Goal: Information Seeking & Learning: Understand process/instructions

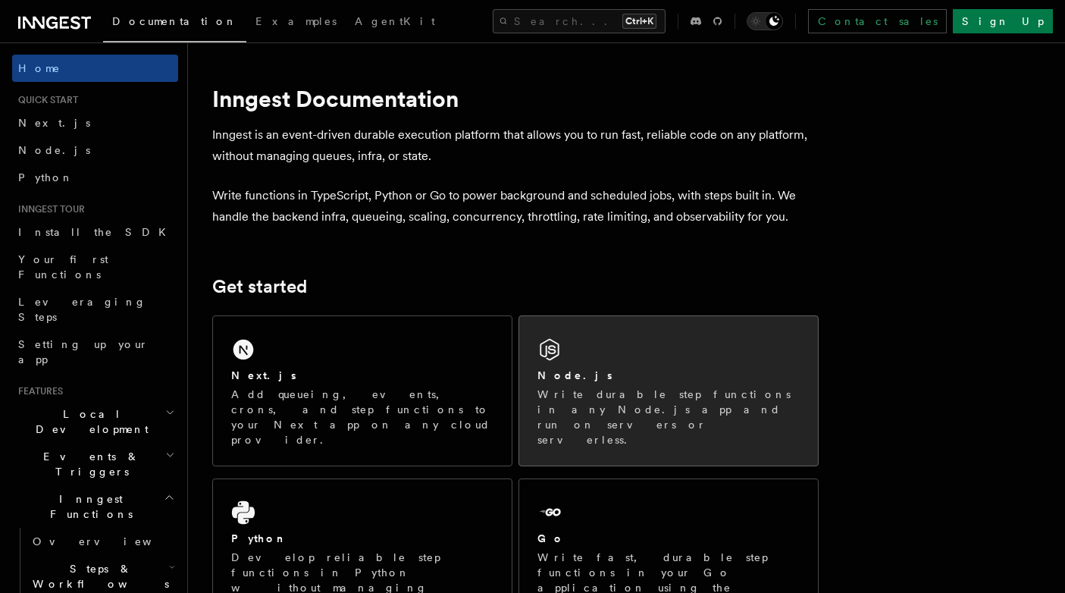
click at [632, 354] on div "Node.js Write durable step functions in any Node.js app and run on servers or s…" at bounding box center [668, 390] width 299 height 149
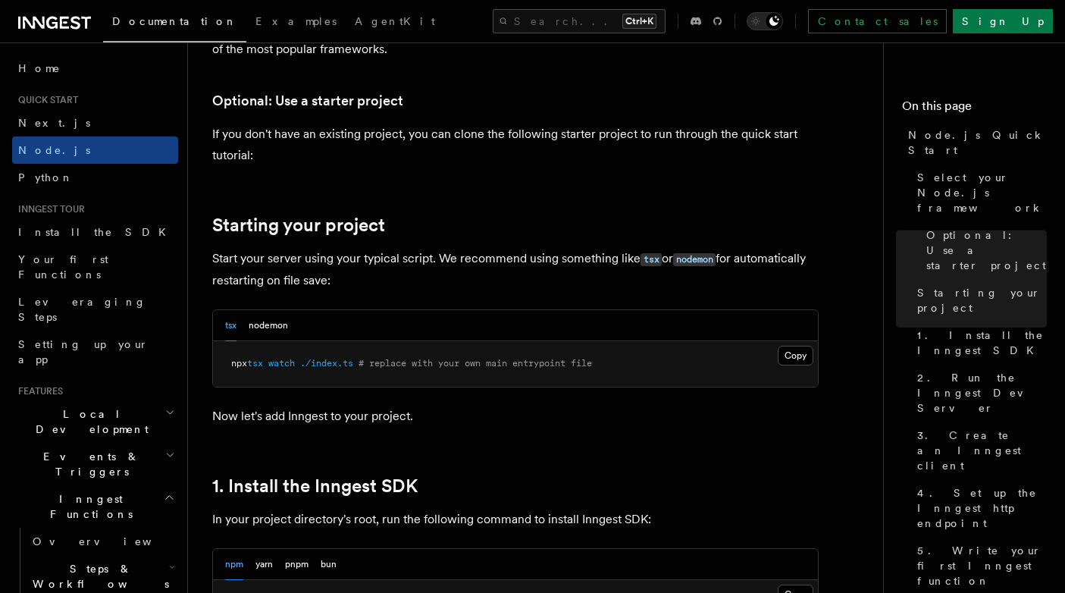
scroll to position [546, 0]
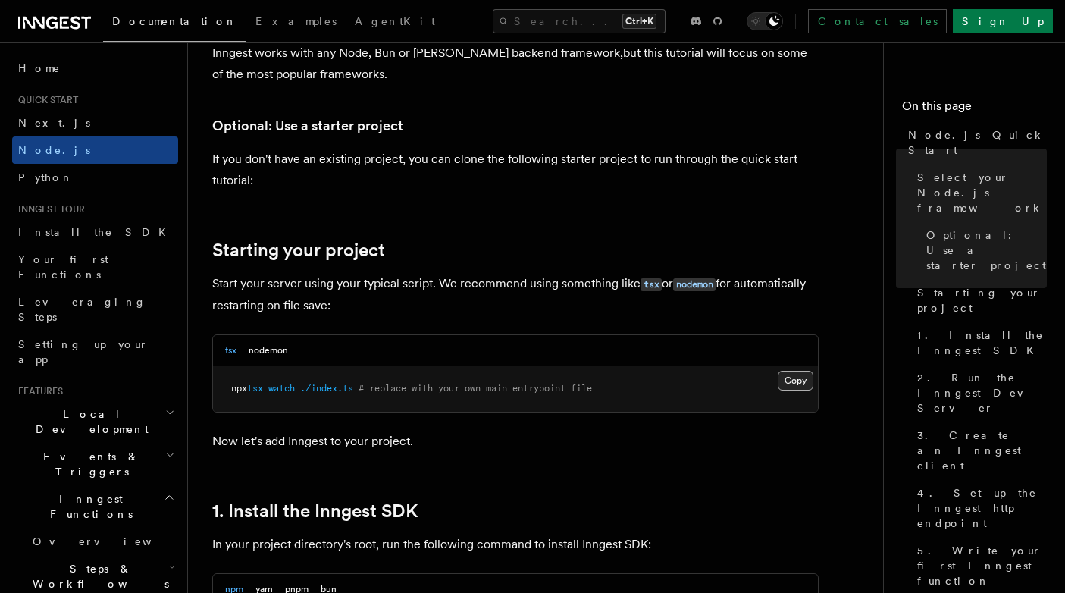
click at [787, 385] on button "Copy Copied" at bounding box center [796, 381] width 36 height 20
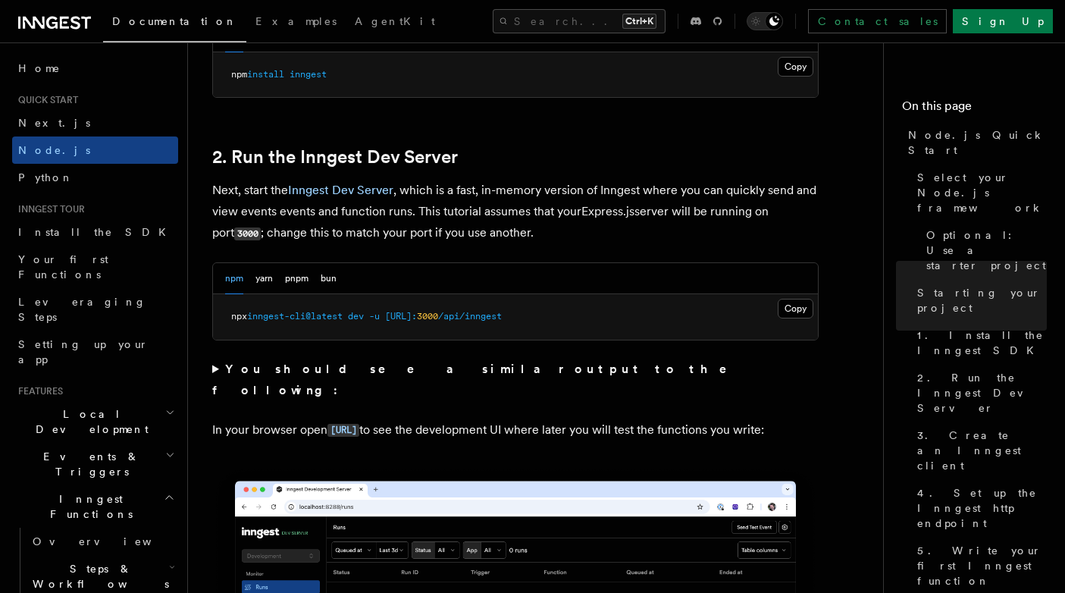
scroll to position [1273, 0]
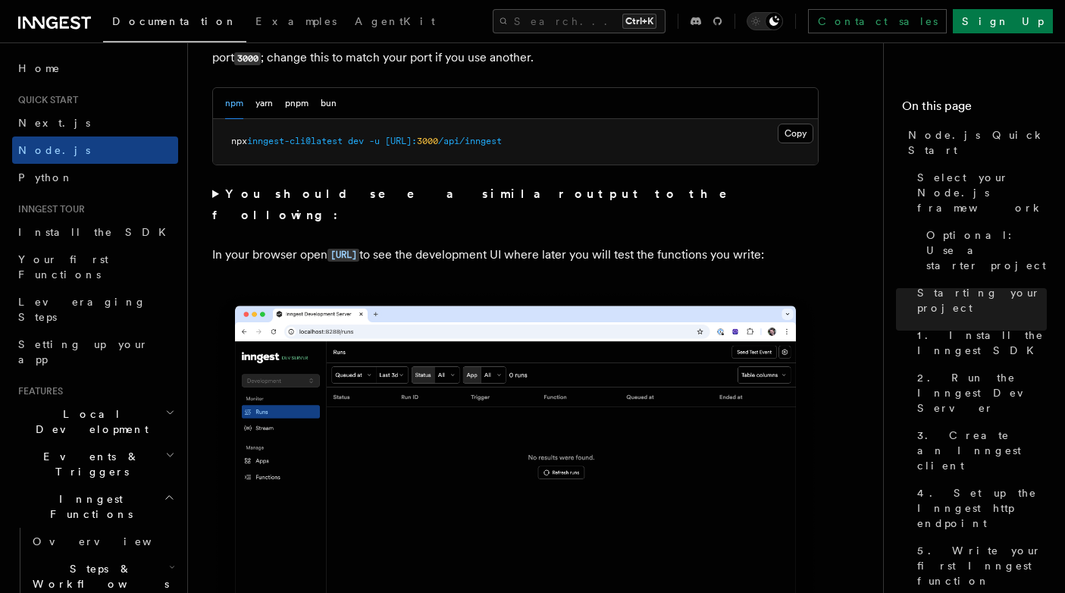
click at [433, 201] on summary "You should see a similar output to the following:" at bounding box center [515, 204] width 606 height 42
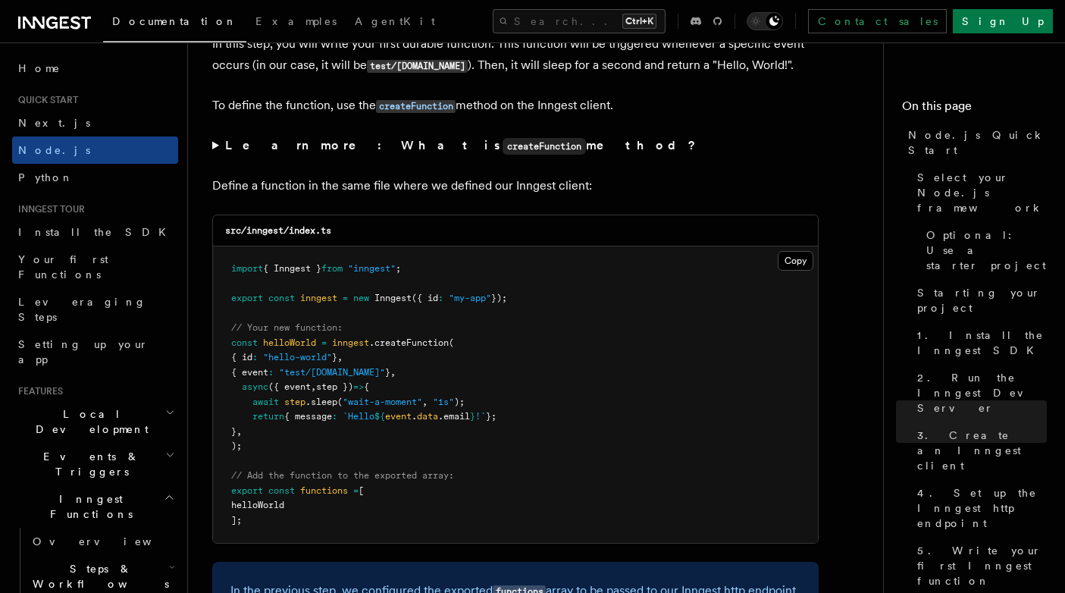
scroll to position [3183, 0]
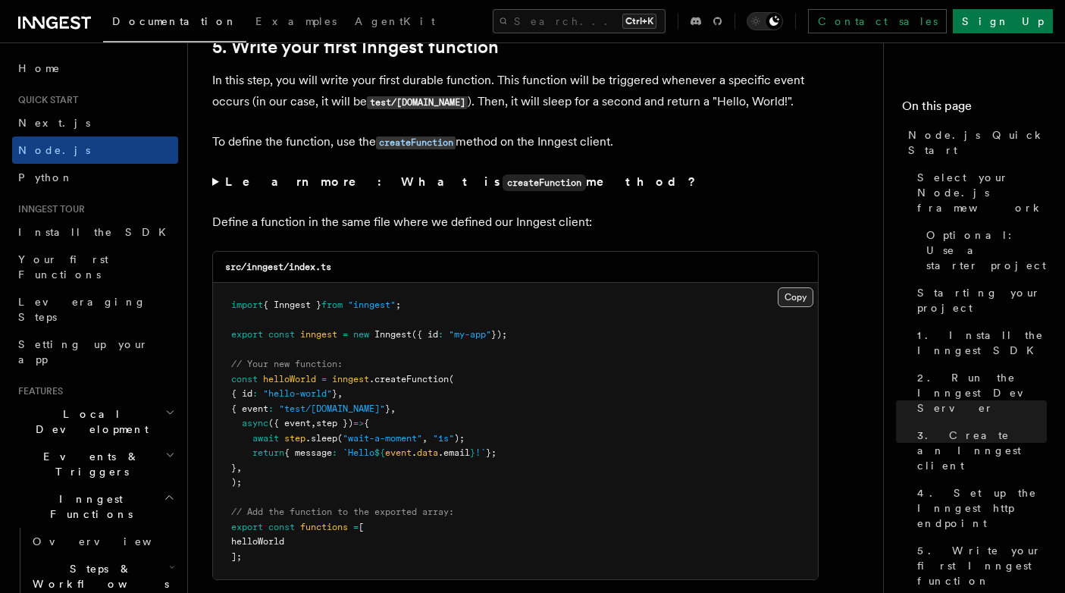
click at [792, 300] on button "Copy Copied" at bounding box center [796, 297] width 36 height 20
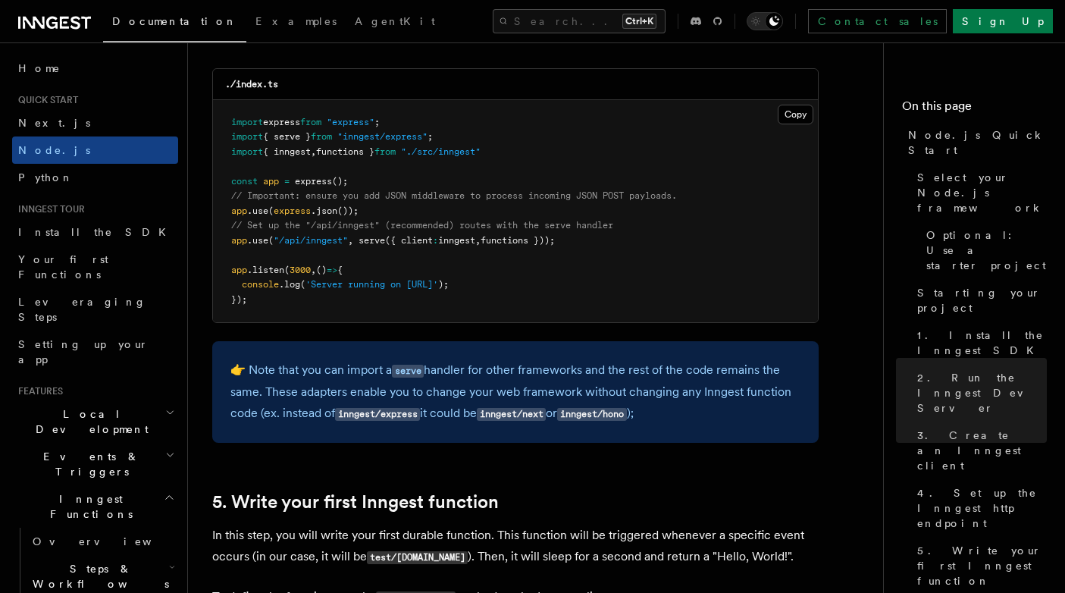
scroll to position [2637, 0]
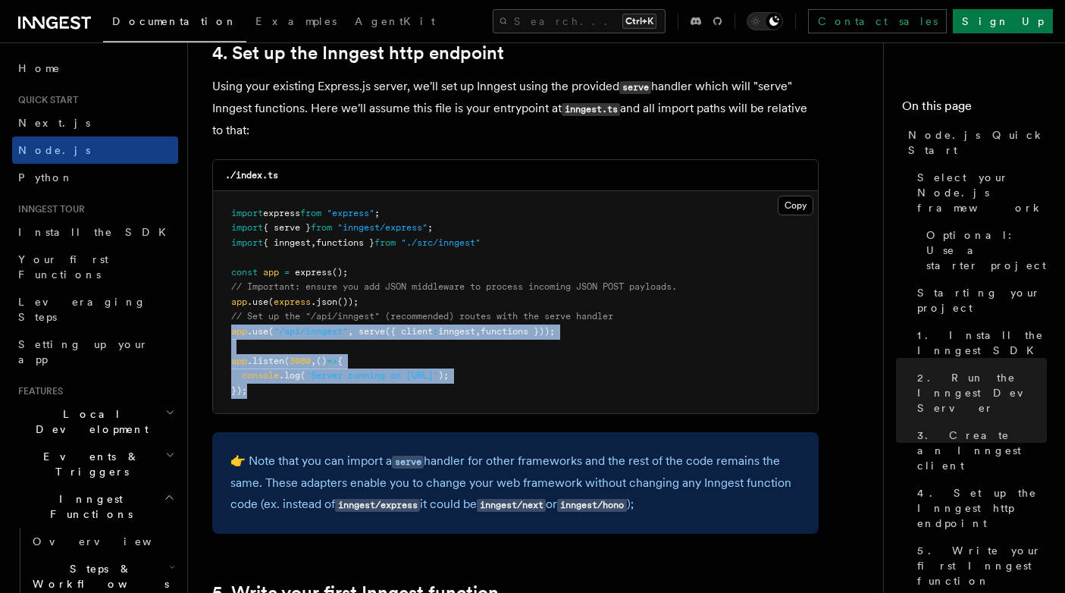
drag, startPoint x: 255, startPoint y: 396, endPoint x: 225, endPoint y: 333, distance: 69.5
click at [225, 333] on pre "import express from "express" ; import { serve } from "inngest/express" ; impor…" at bounding box center [515, 302] width 605 height 223
click at [664, 375] on pre "import express from "express" ; import { serve } from "inngest/express" ; impor…" at bounding box center [515, 302] width 605 height 223
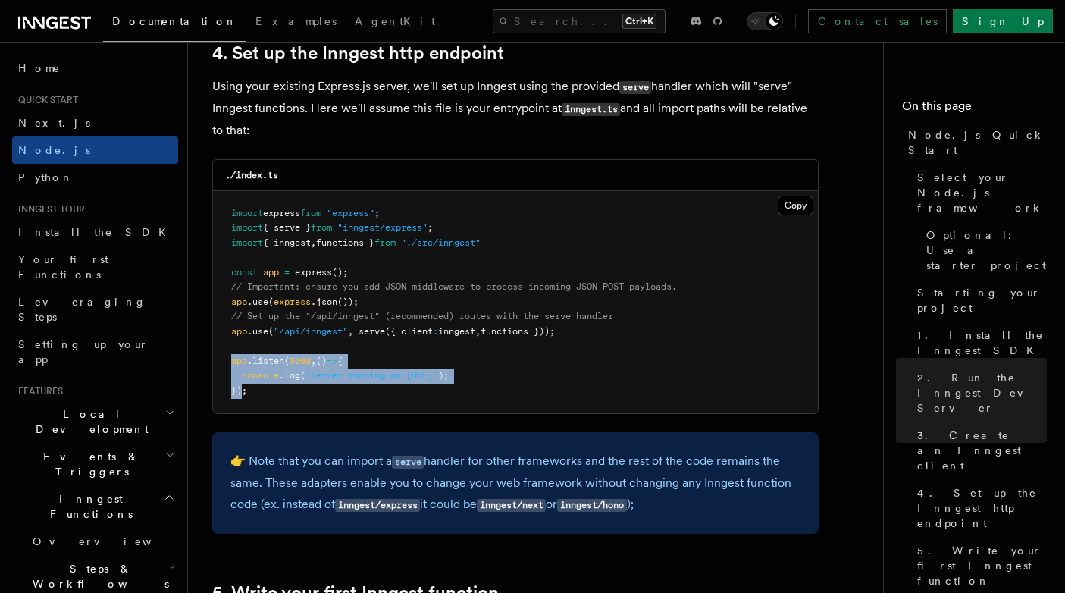
drag, startPoint x: 238, startPoint y: 389, endPoint x: 225, endPoint y: 366, distance: 26.1
click at [225, 366] on pre "import express from "express" ; import { serve } from "inngest/express" ; impor…" at bounding box center [515, 302] width 605 height 223
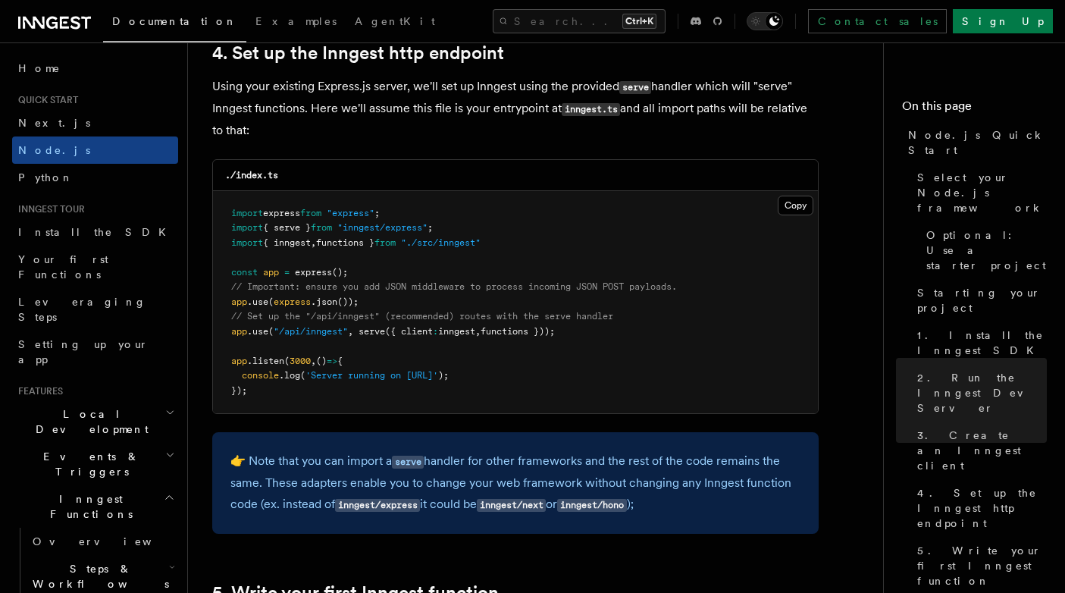
click at [409, 384] on pre "import express from "express" ; import { serve } from "inngest/express" ; impor…" at bounding box center [515, 302] width 605 height 223
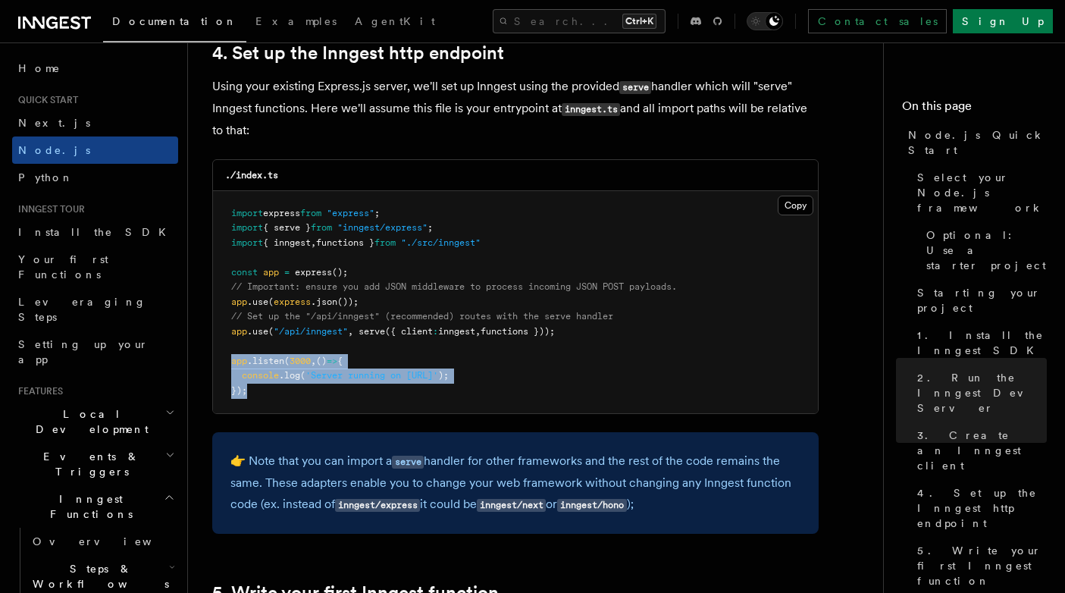
drag, startPoint x: 251, startPoint y: 393, endPoint x: 229, endPoint y: 355, distance: 43.2
click at [229, 355] on pre "import express from "express" ; import { serve } from "inngest/express" ; impor…" at bounding box center [515, 302] width 605 height 223
copy code "app .listen ( 3000 , () => { console .log ( 'Server running on [URL]' ); });"
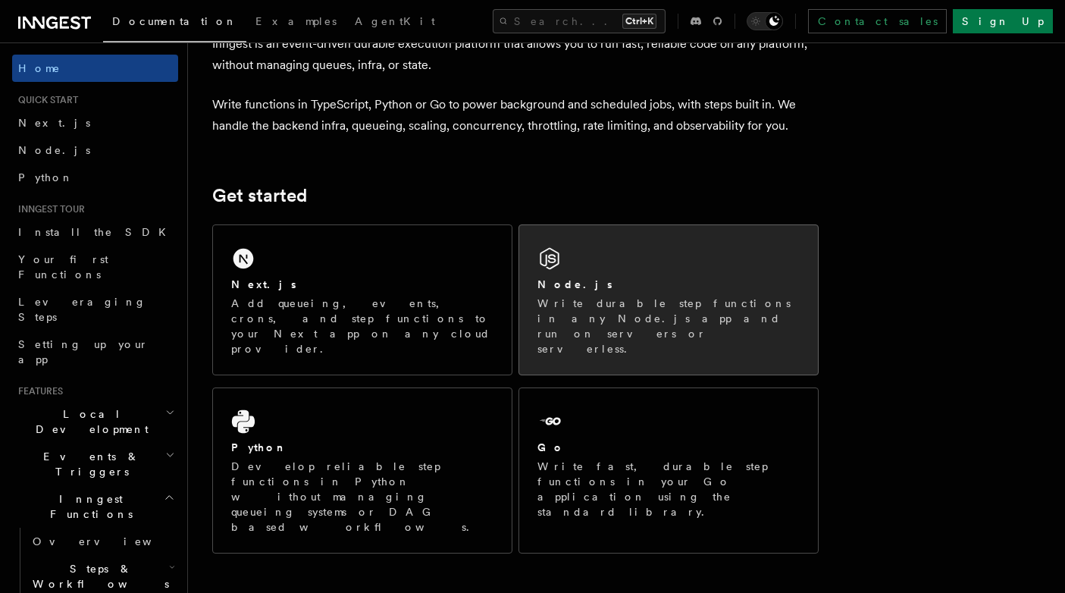
scroll to position [91, 0]
click at [759, 247] on div "Node.js Write durable step functions in any Node.js app and run on servers or s…" at bounding box center [668, 299] width 299 height 149
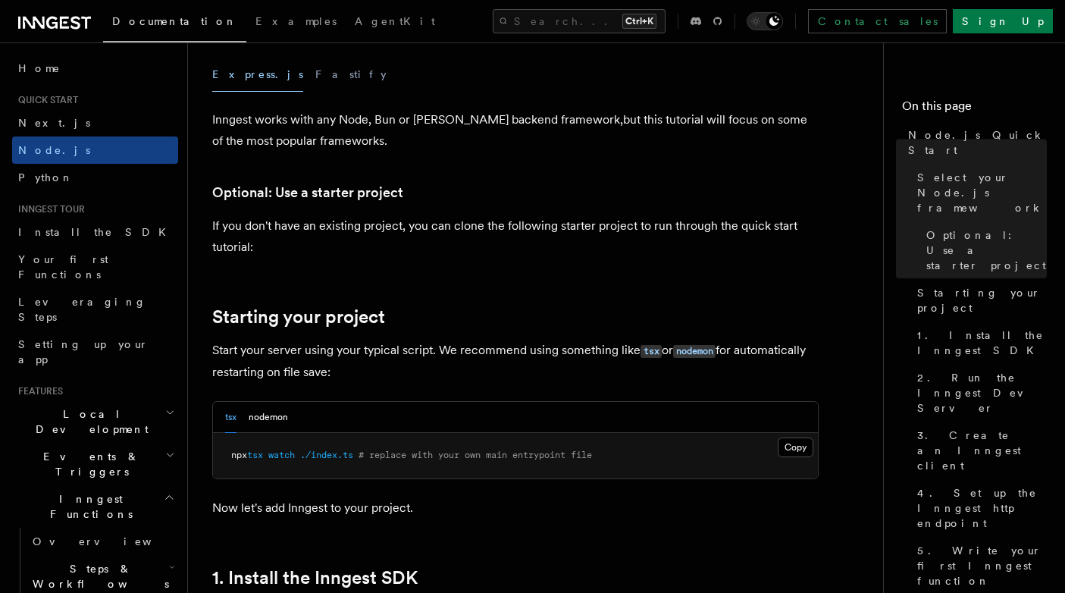
scroll to position [546, 0]
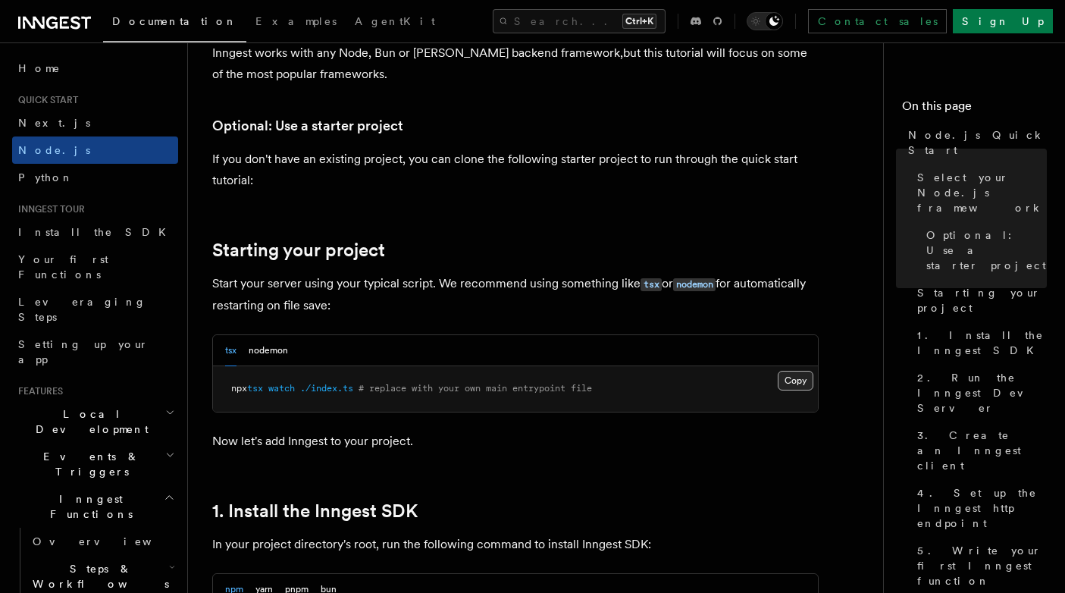
click at [792, 371] on button "Copy Copied" at bounding box center [796, 381] width 36 height 20
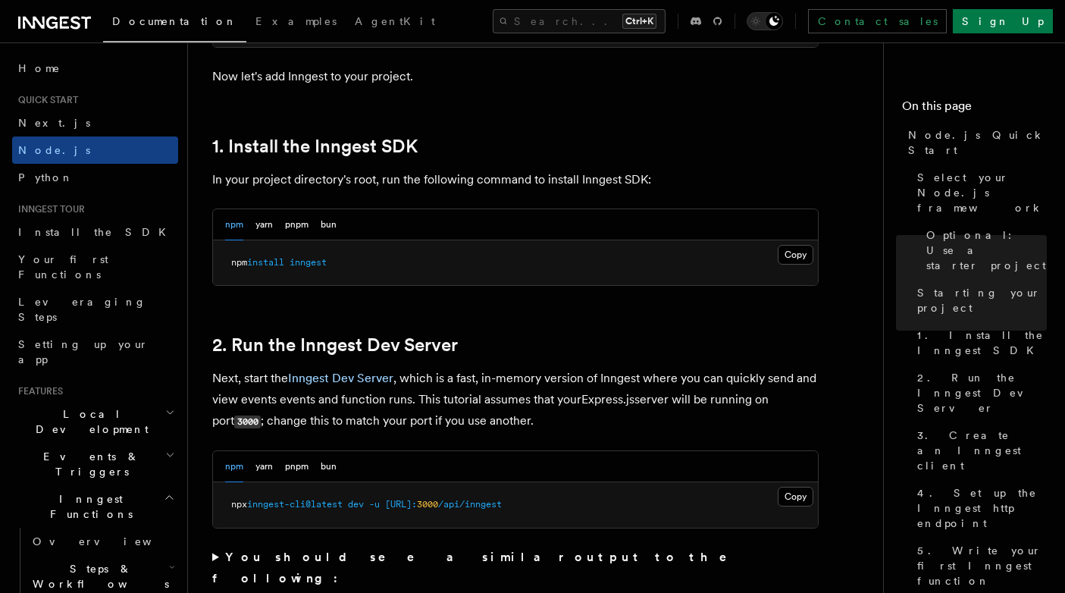
scroll to position [1000, 0]
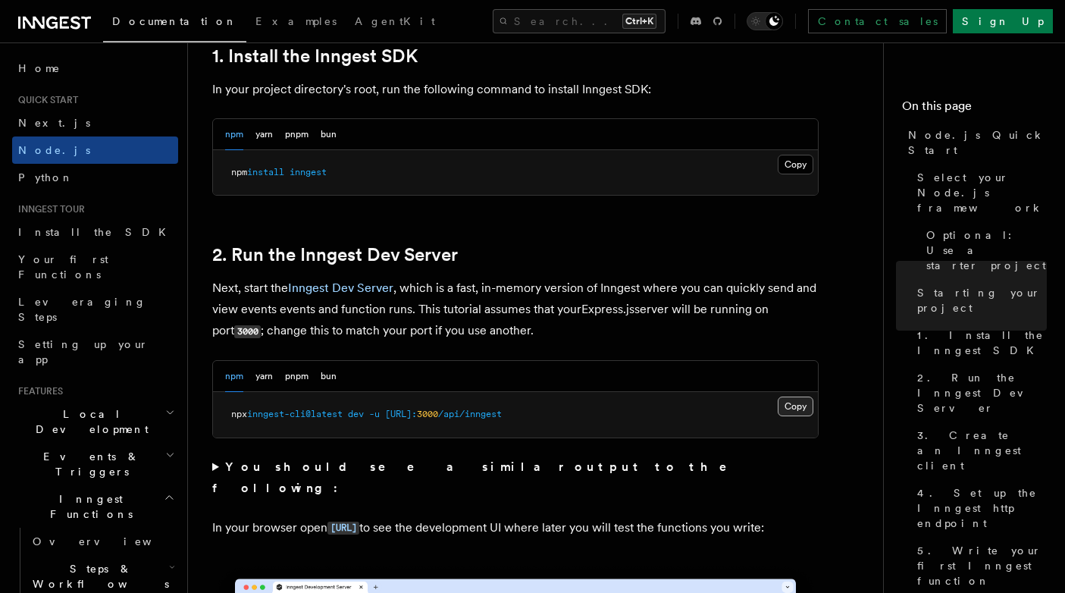
click at [800, 405] on button "Copy Copied" at bounding box center [796, 406] width 36 height 20
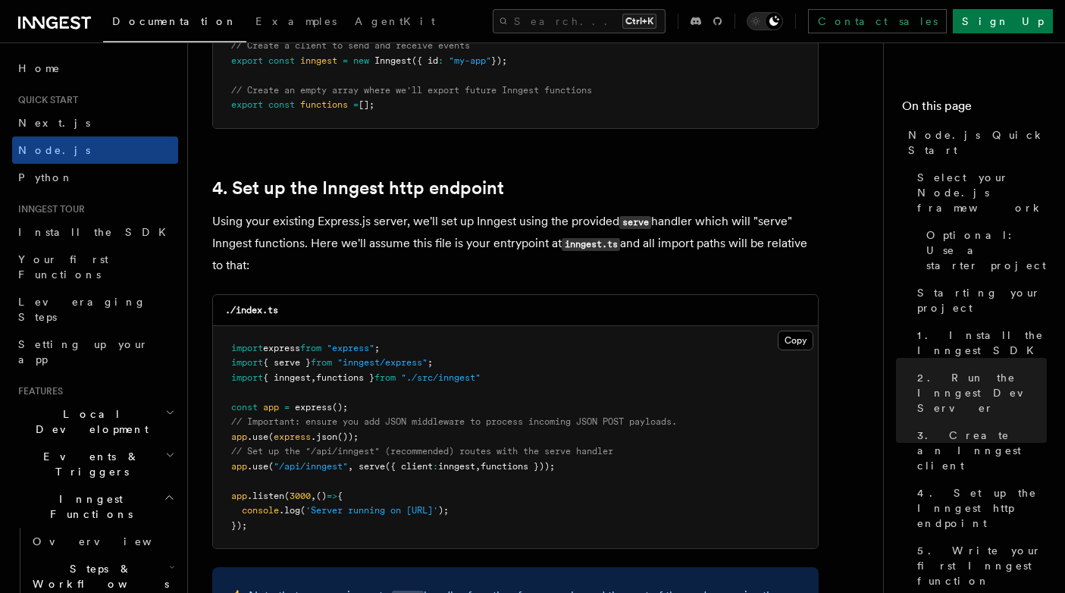
scroll to position [2183, 0]
